Goal: Information Seeking & Learning: Learn about a topic

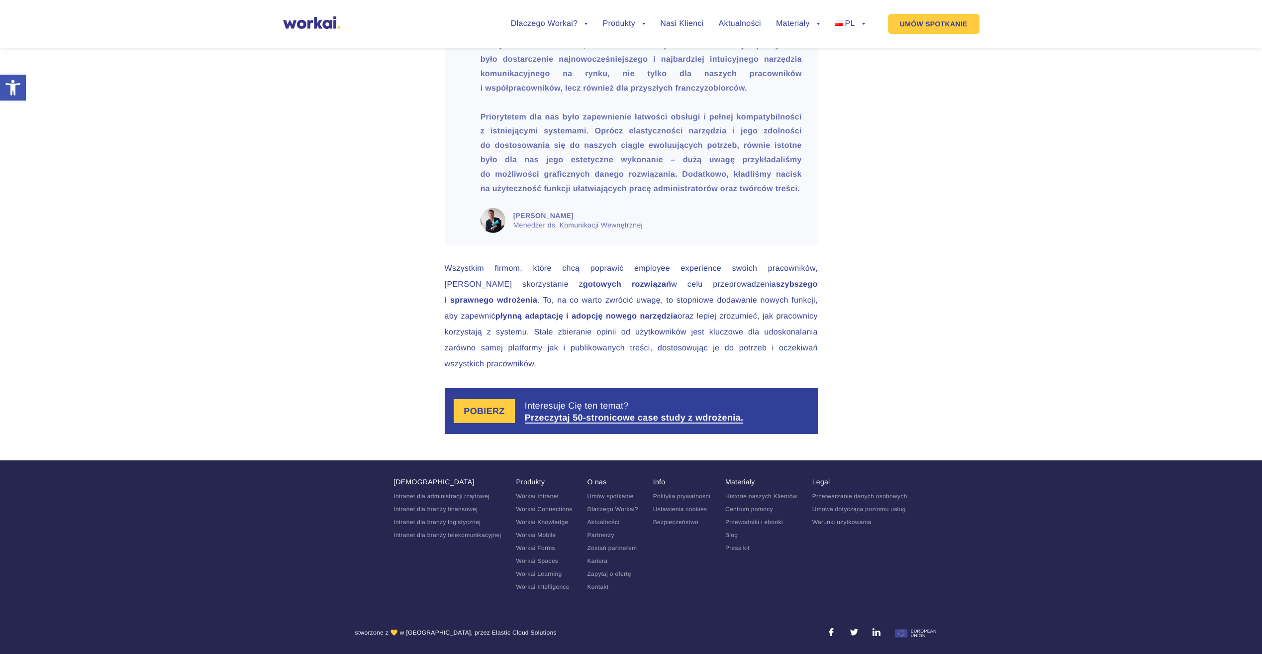
scroll to position [2839, 0]
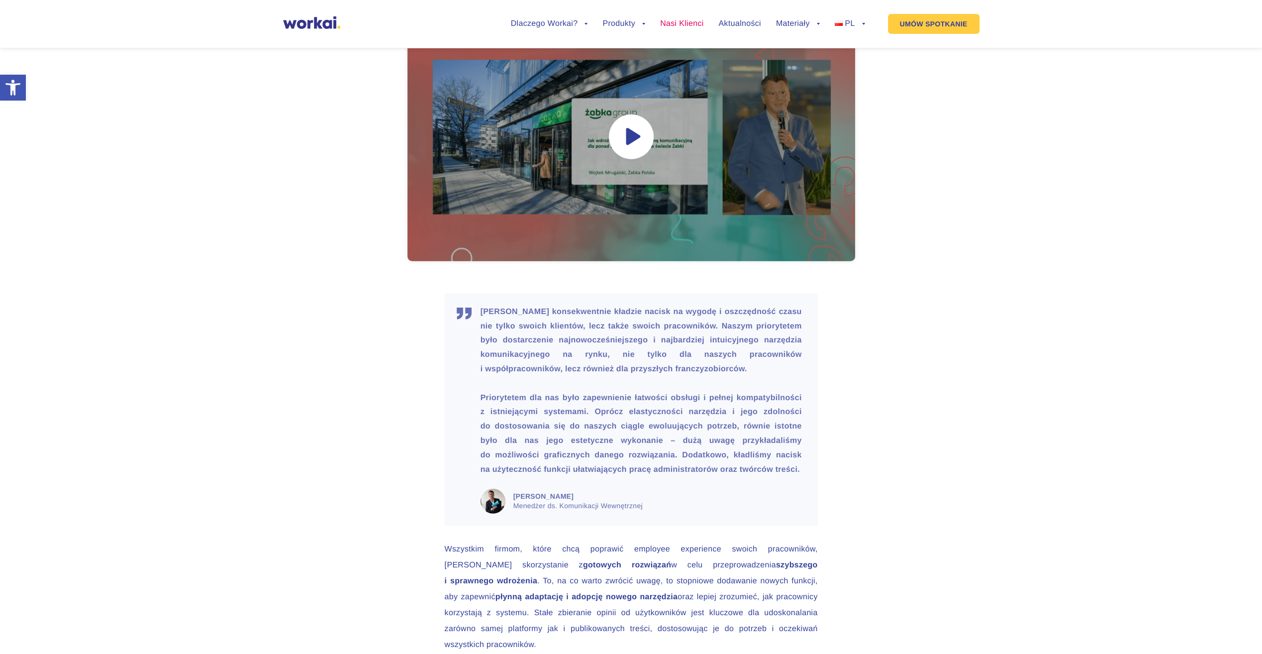
click at [687, 24] on link "Nasi Klienci" at bounding box center [681, 24] width 43 height 8
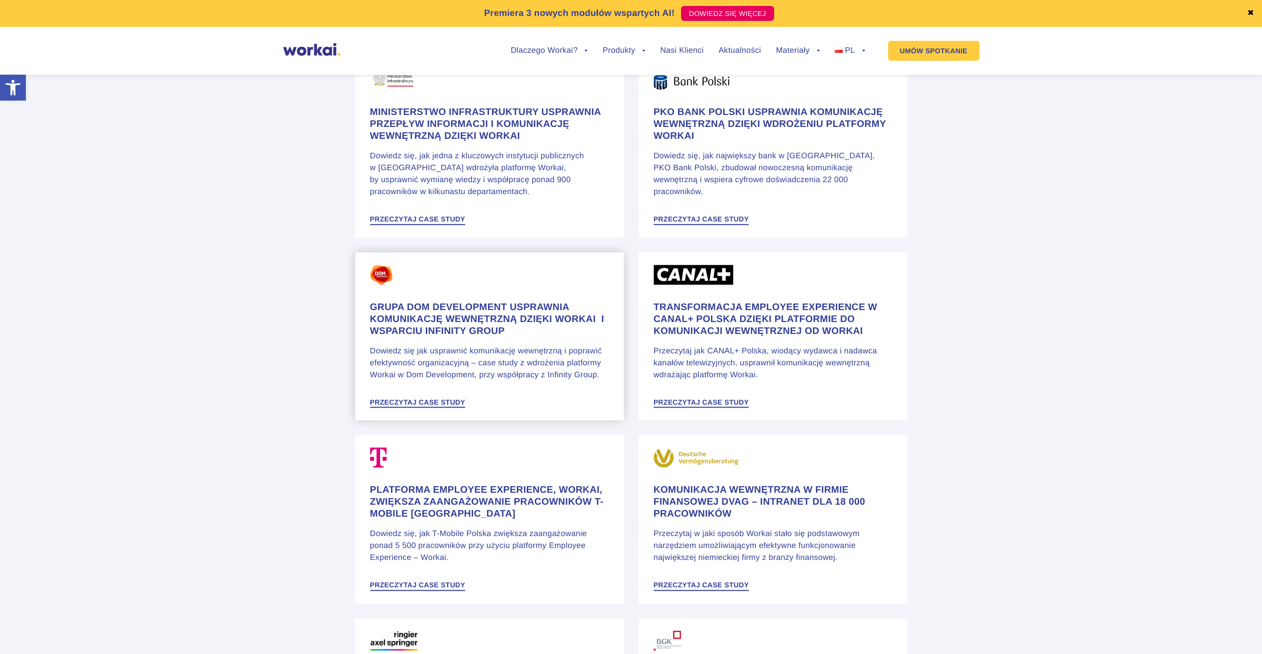
scroll to position [796, 0]
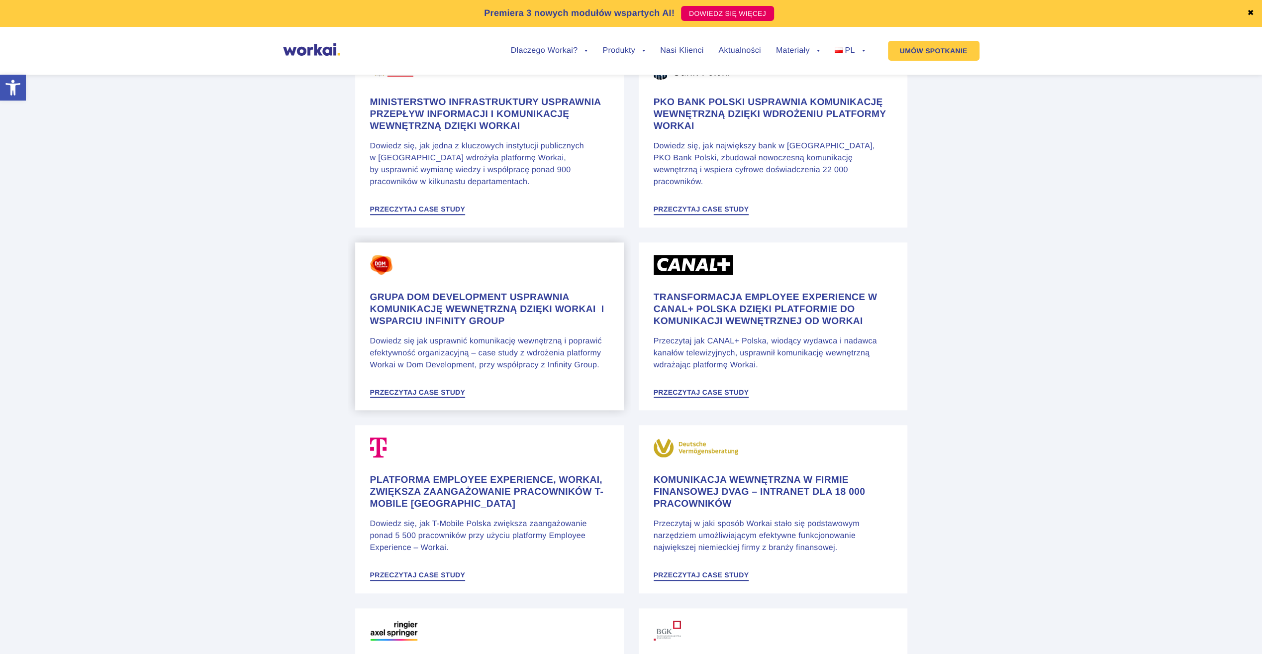
click at [514, 308] on h4 "Grupa Dom Development usprawnia komunikację wewnętrzną dzięki Workai i wsparciu…" at bounding box center [489, 309] width 239 height 36
